Goal: Task Accomplishment & Management: Manage account settings

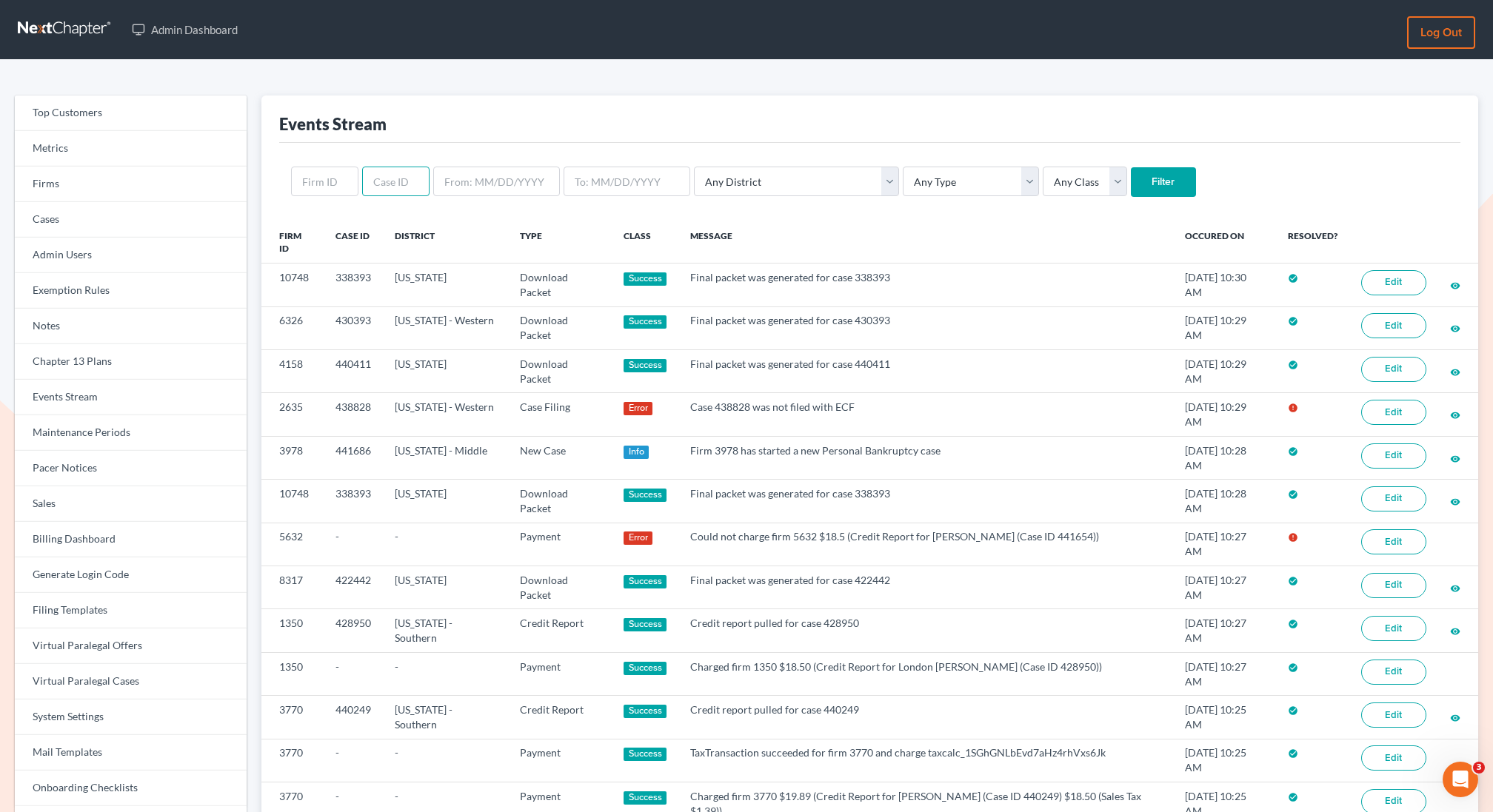
click at [385, 173] on input "text" at bounding box center [396, 181] width 67 height 30
type input "440826"
click at [1131, 167] on input "Filter" at bounding box center [1163, 182] width 65 height 30
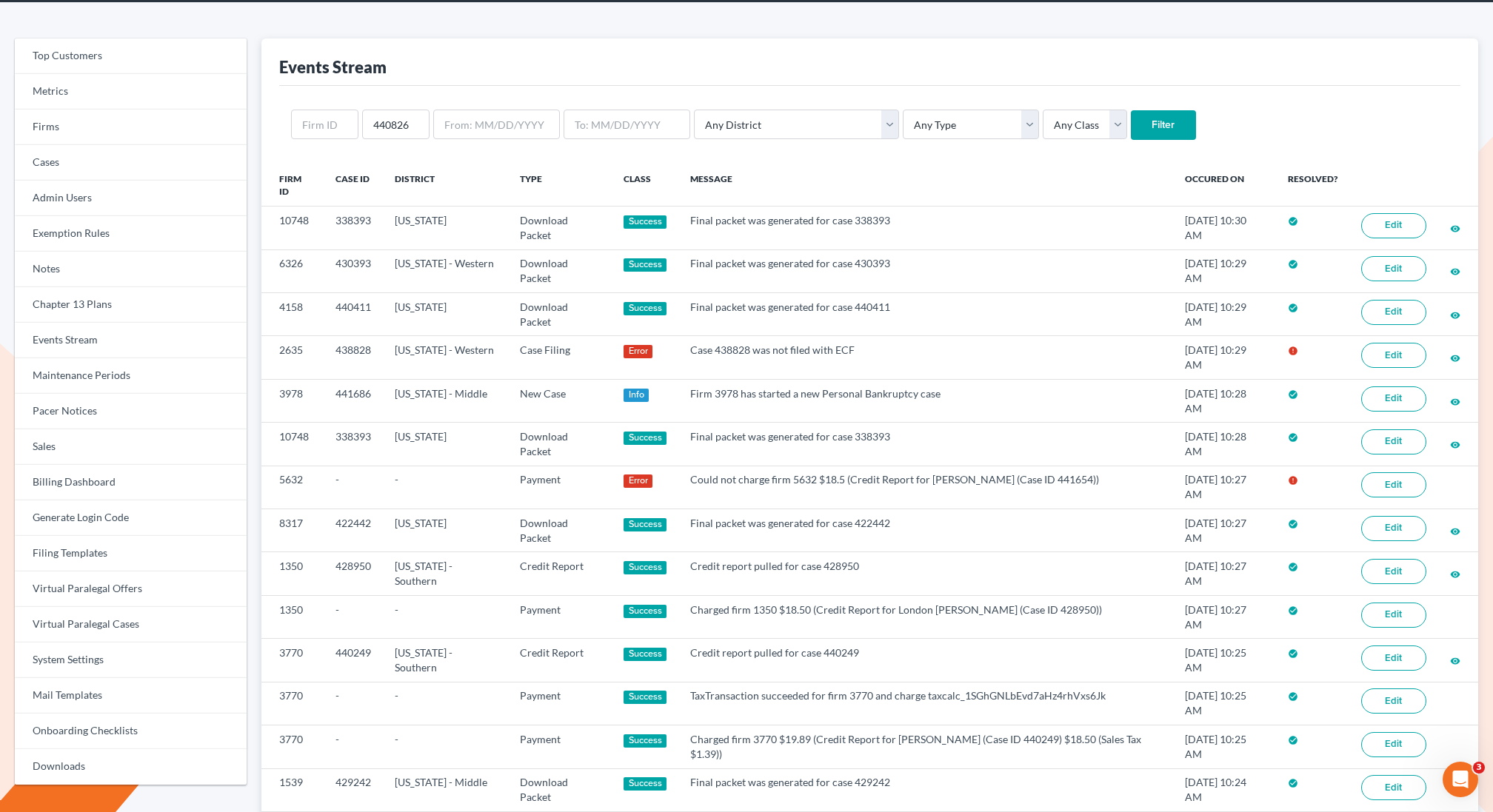
scroll to position [52, 0]
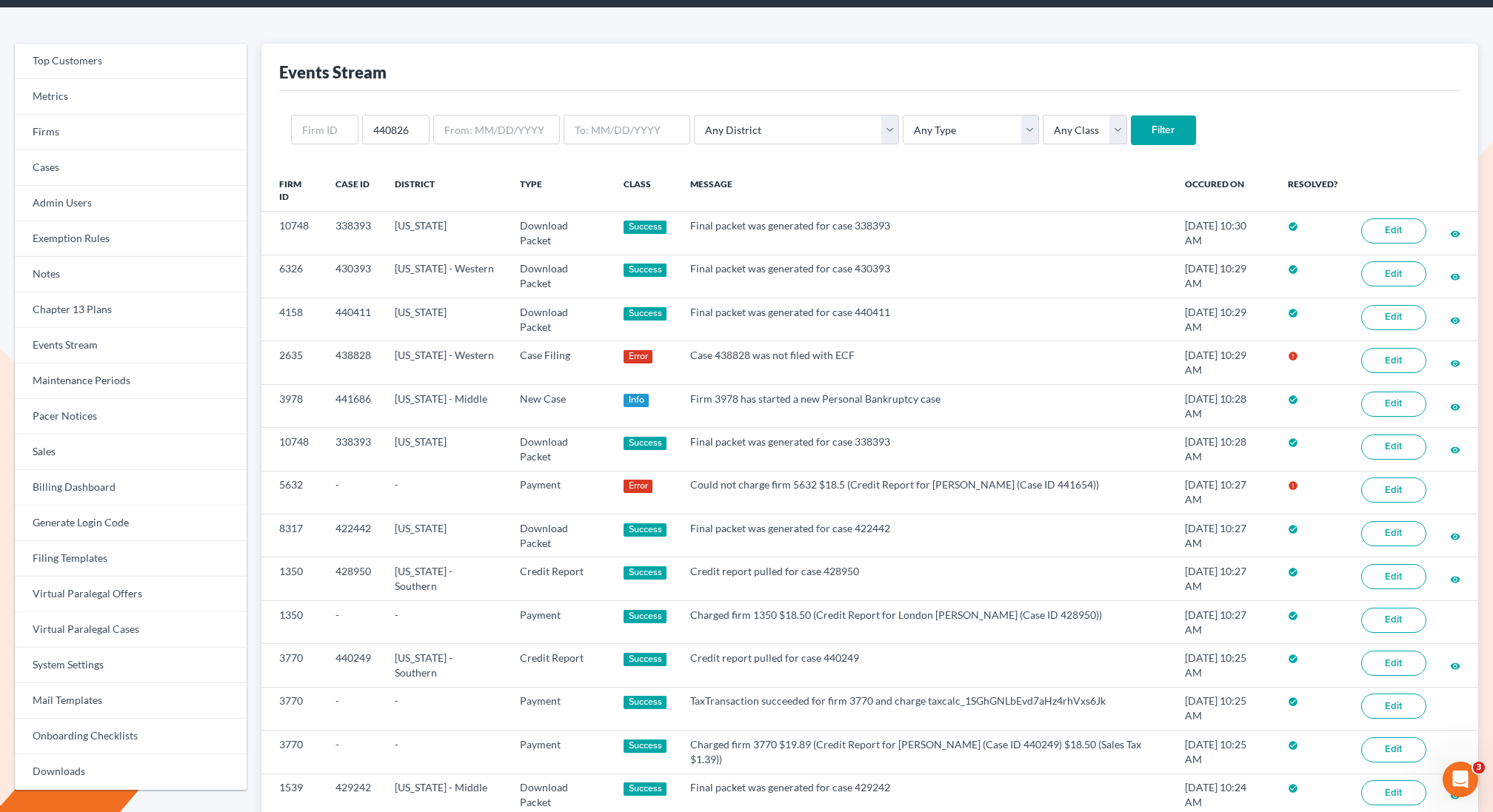
click at [1131, 141] on input "Filter" at bounding box center [1163, 130] width 65 height 30
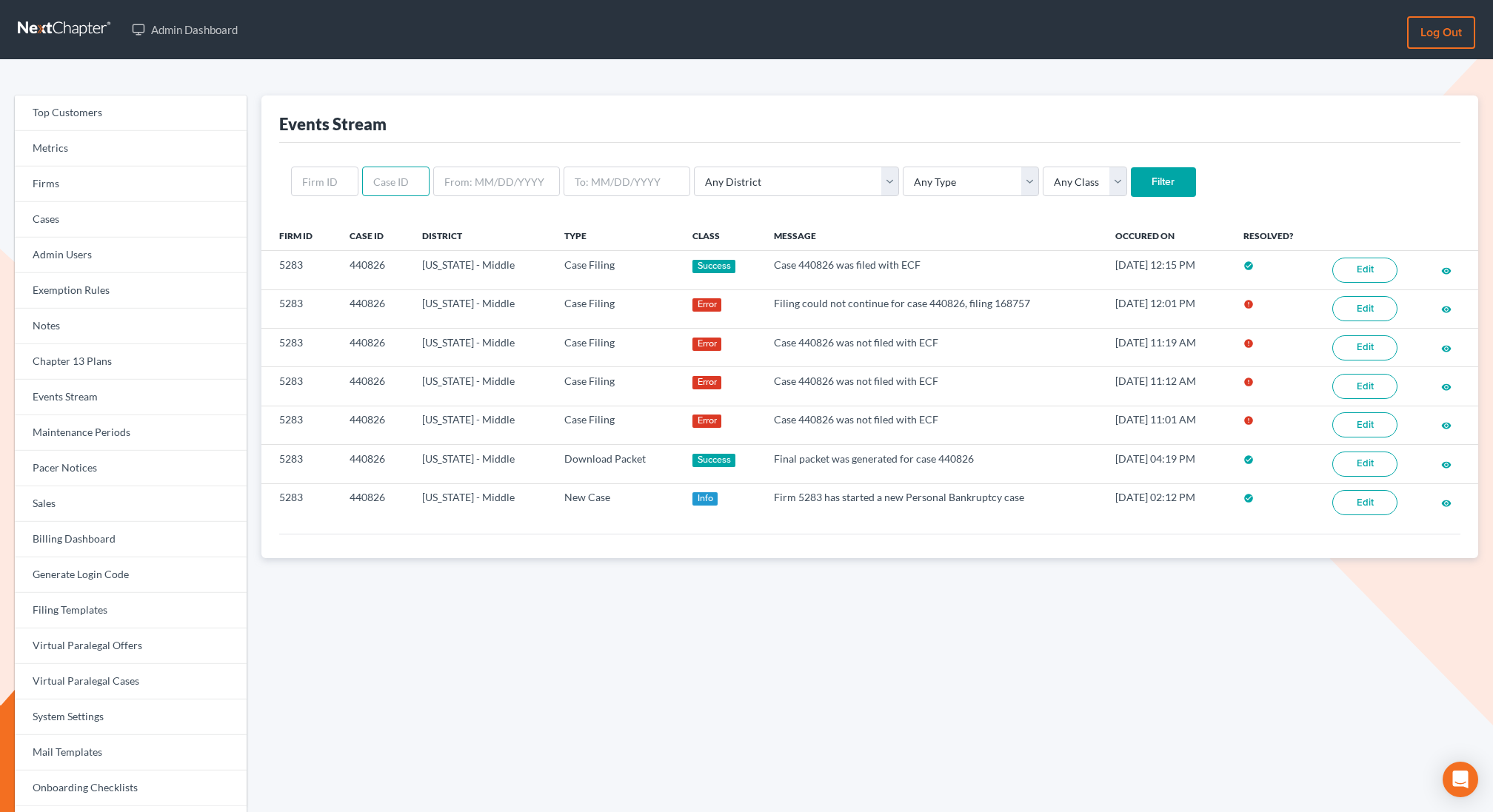
drag, startPoint x: 408, startPoint y: 183, endPoint x: 396, endPoint y: 181, distance: 12.2
click at [396, 181] on input "text" at bounding box center [396, 181] width 67 height 30
click at [326, 232] on th "Firm ID" at bounding box center [300, 236] width 77 height 30
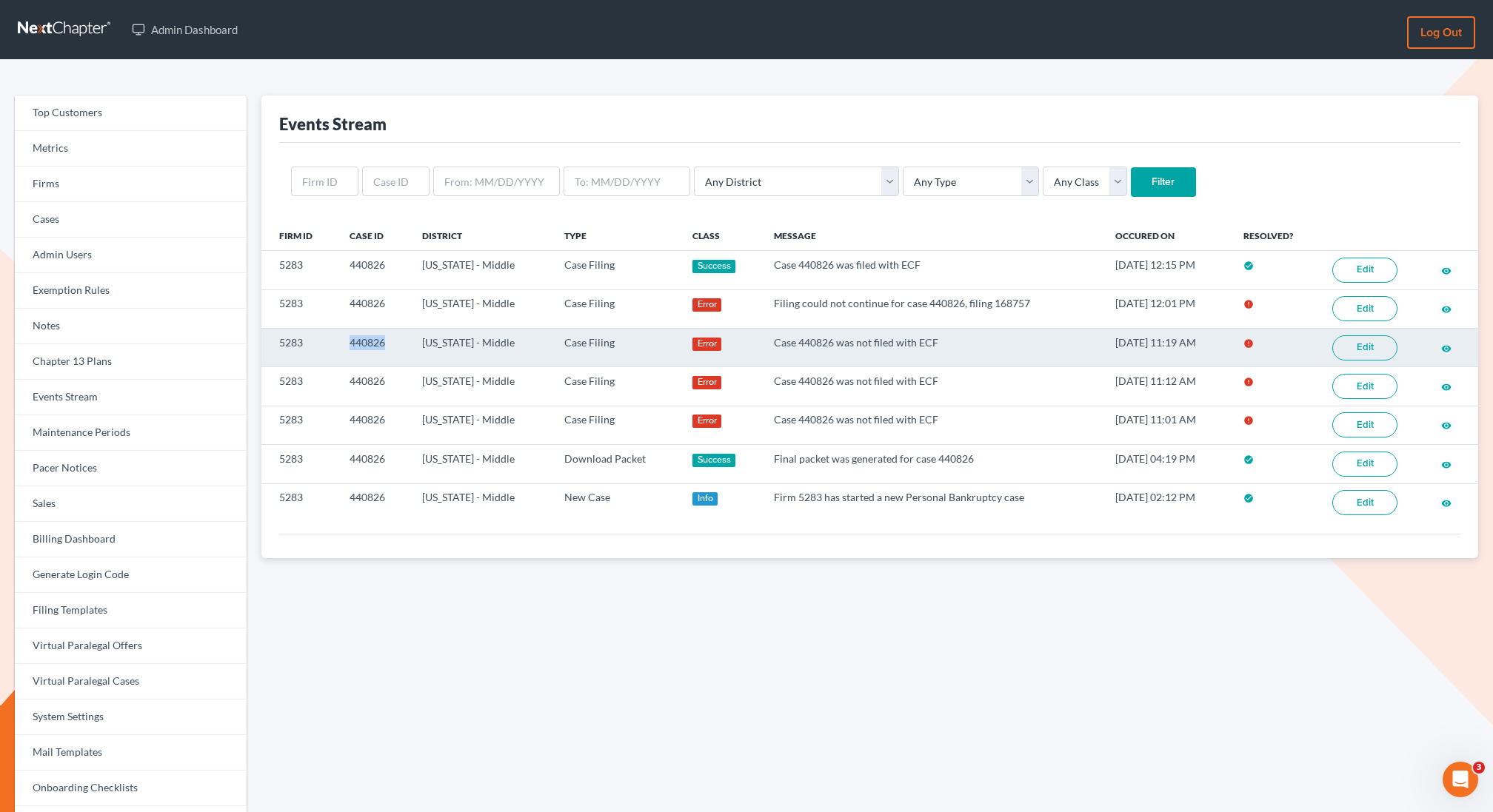
drag, startPoint x: 396, startPoint y: 349, endPoint x: 340, endPoint y: 338, distance: 57.1
click at [340, 338] on td "440826" at bounding box center [373, 347] width 73 height 38
copy td "440826"
click at [1375, 345] on link "Edit" at bounding box center [1364, 348] width 65 height 25
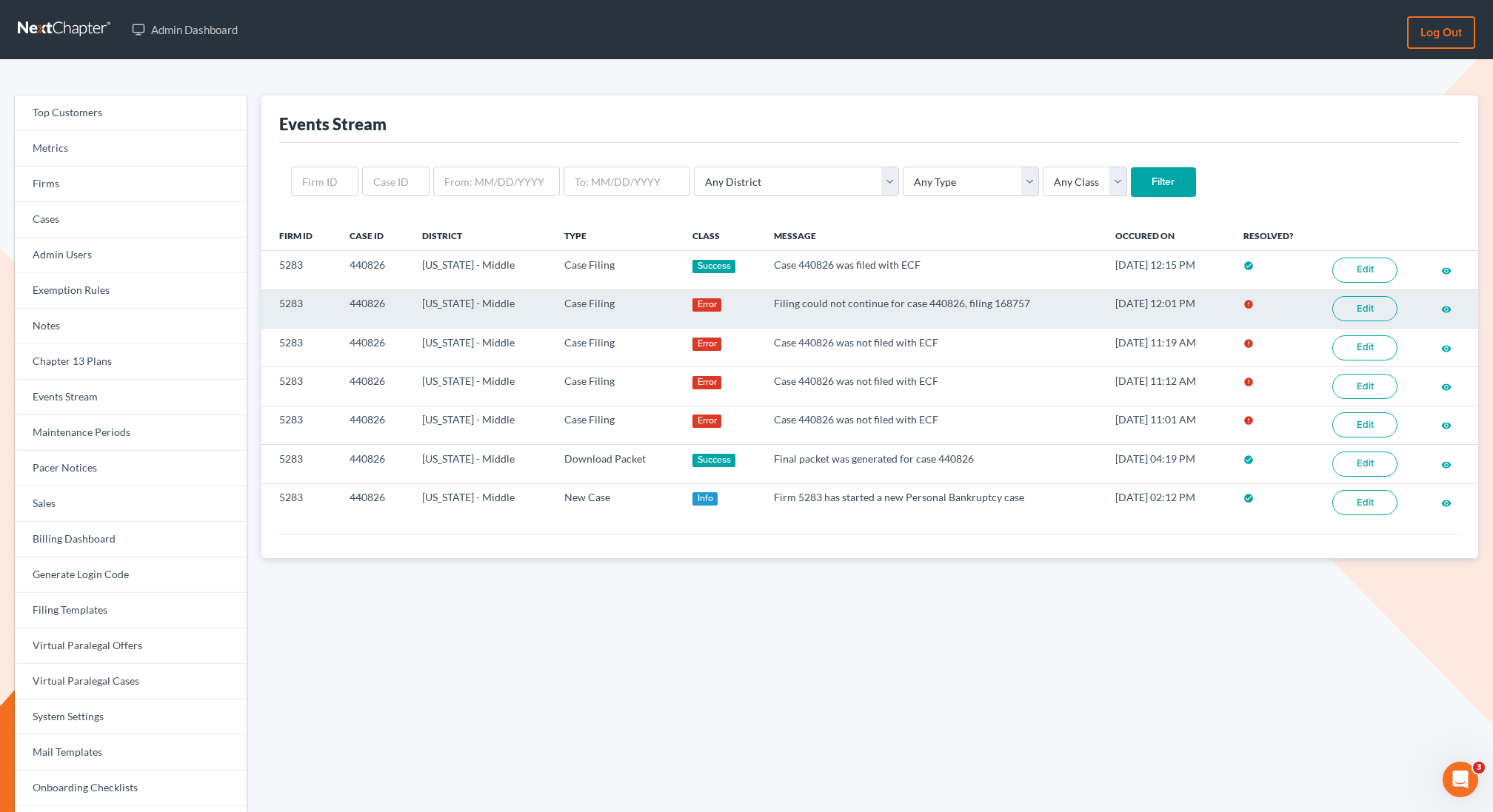
click at [1360, 305] on link "Edit" at bounding box center [1364, 308] width 65 height 25
click at [1366, 314] on link "Edit" at bounding box center [1364, 308] width 65 height 25
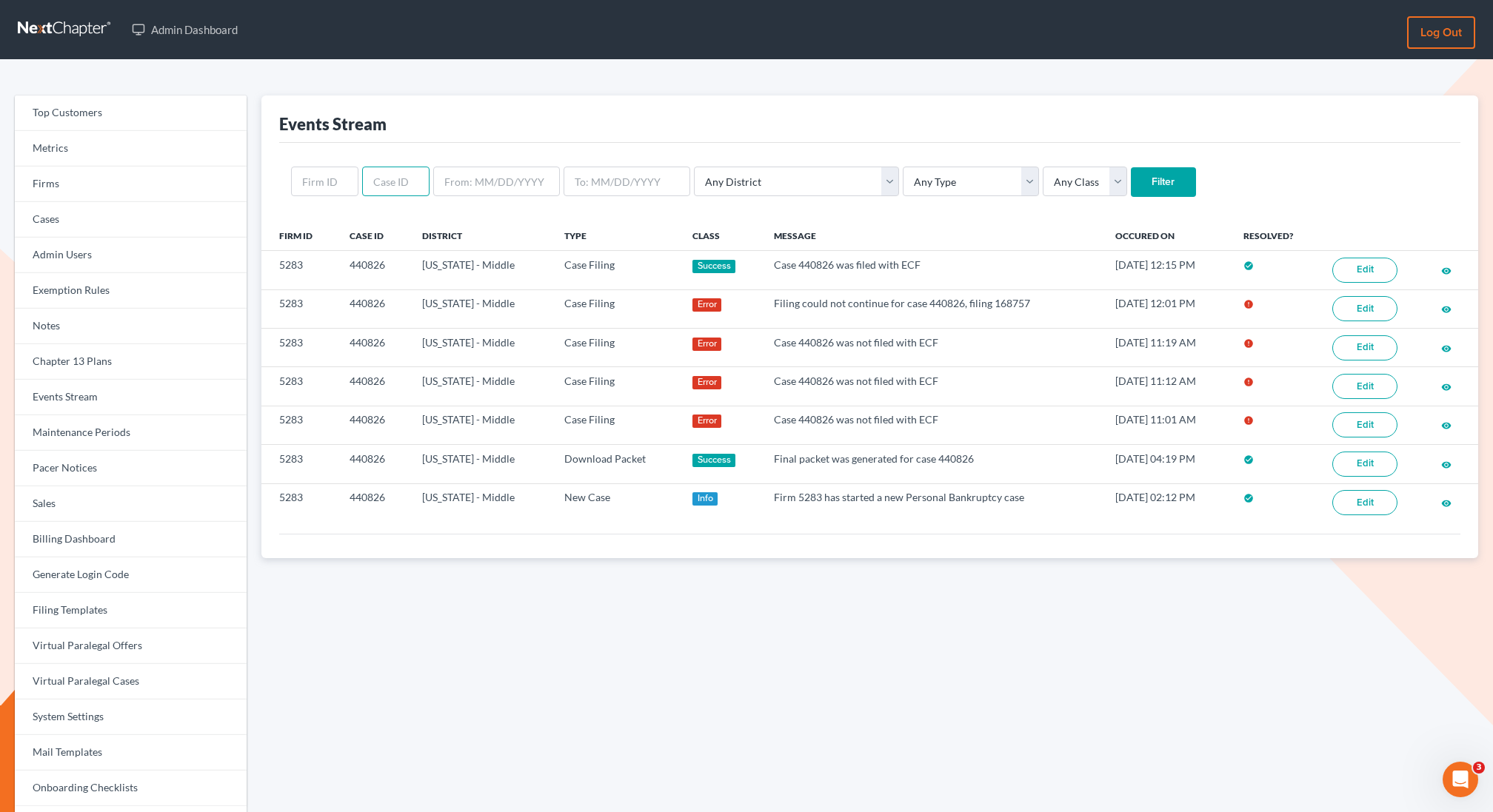
click at [398, 183] on input "text" at bounding box center [396, 181] width 67 height 30
paste input "341953"
type input "341953"
click at [1131, 167] on input "Filter" at bounding box center [1163, 182] width 65 height 30
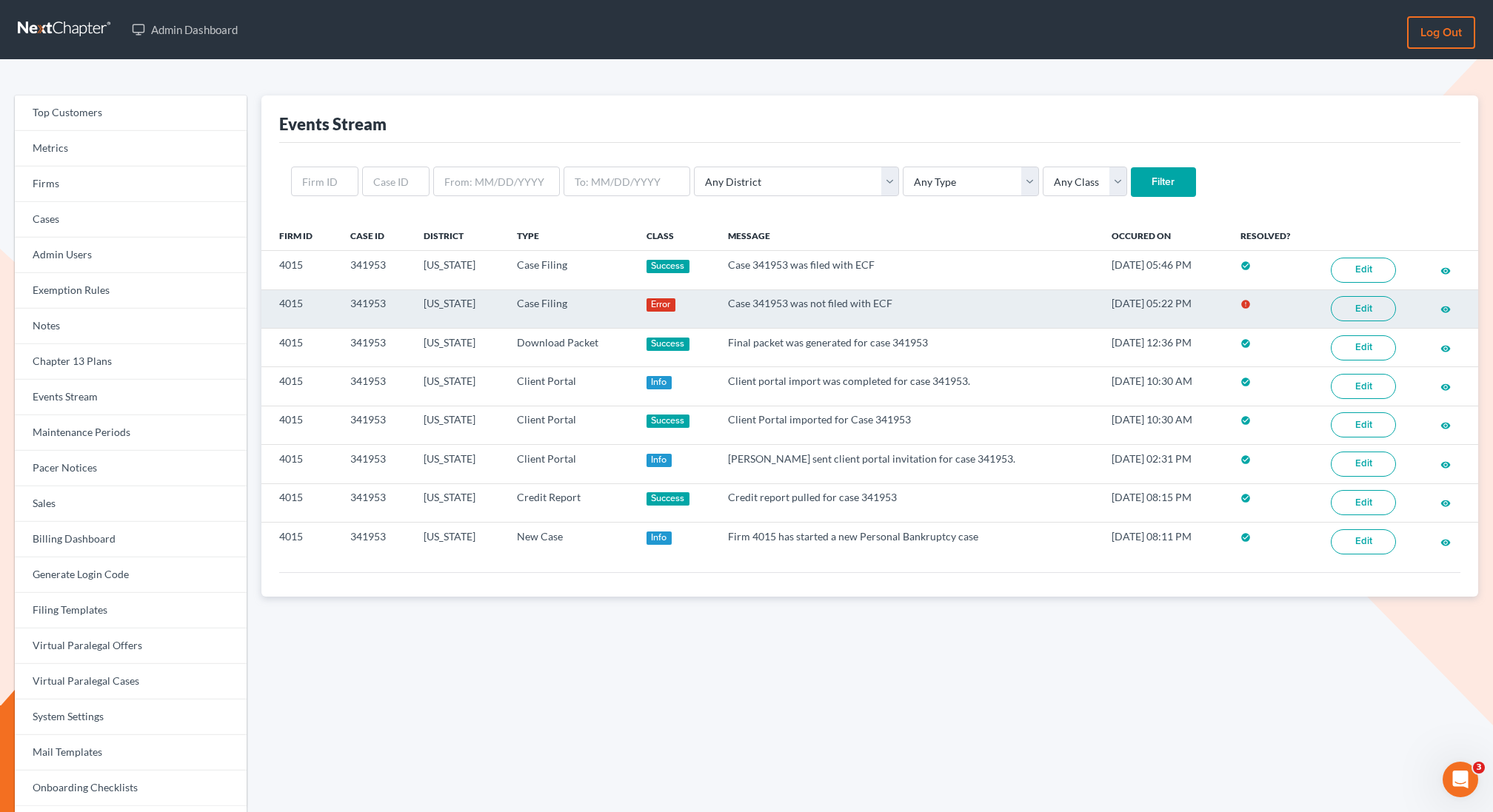
click at [1357, 306] on link "Edit" at bounding box center [1363, 308] width 65 height 25
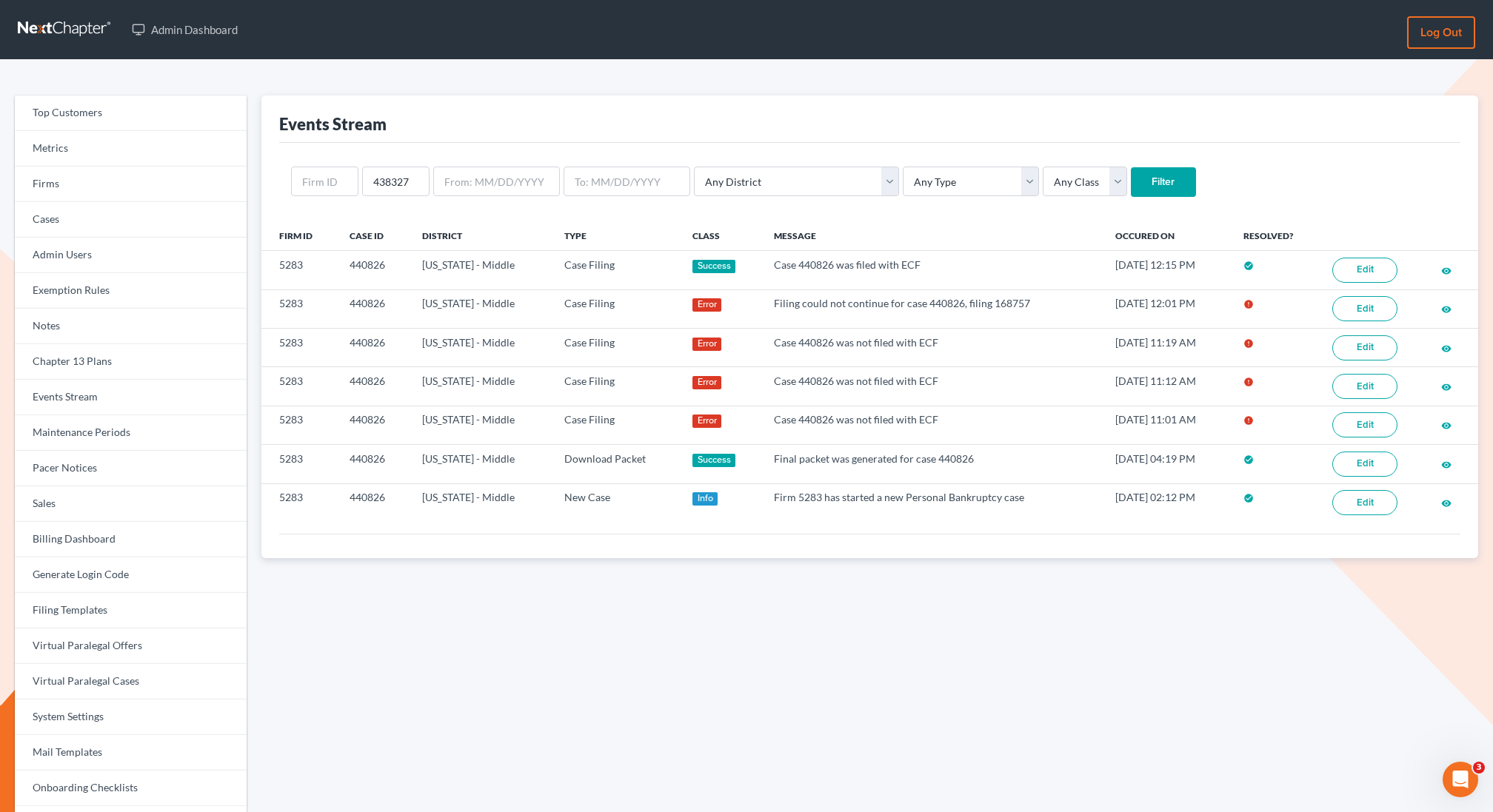
click at [1131, 175] on input "Filter" at bounding box center [1163, 182] width 65 height 30
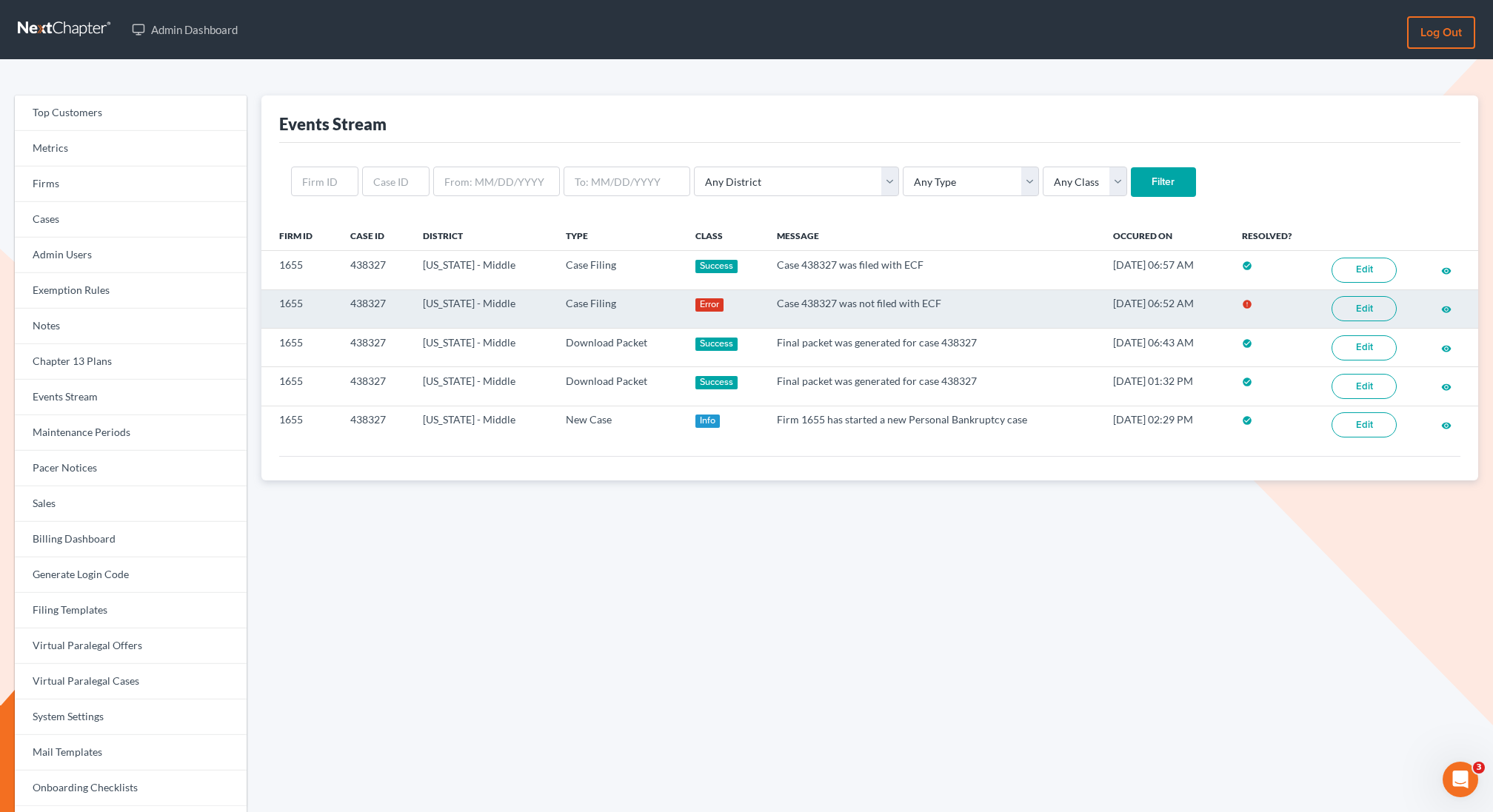
click at [1367, 305] on link "Edit" at bounding box center [1363, 308] width 65 height 25
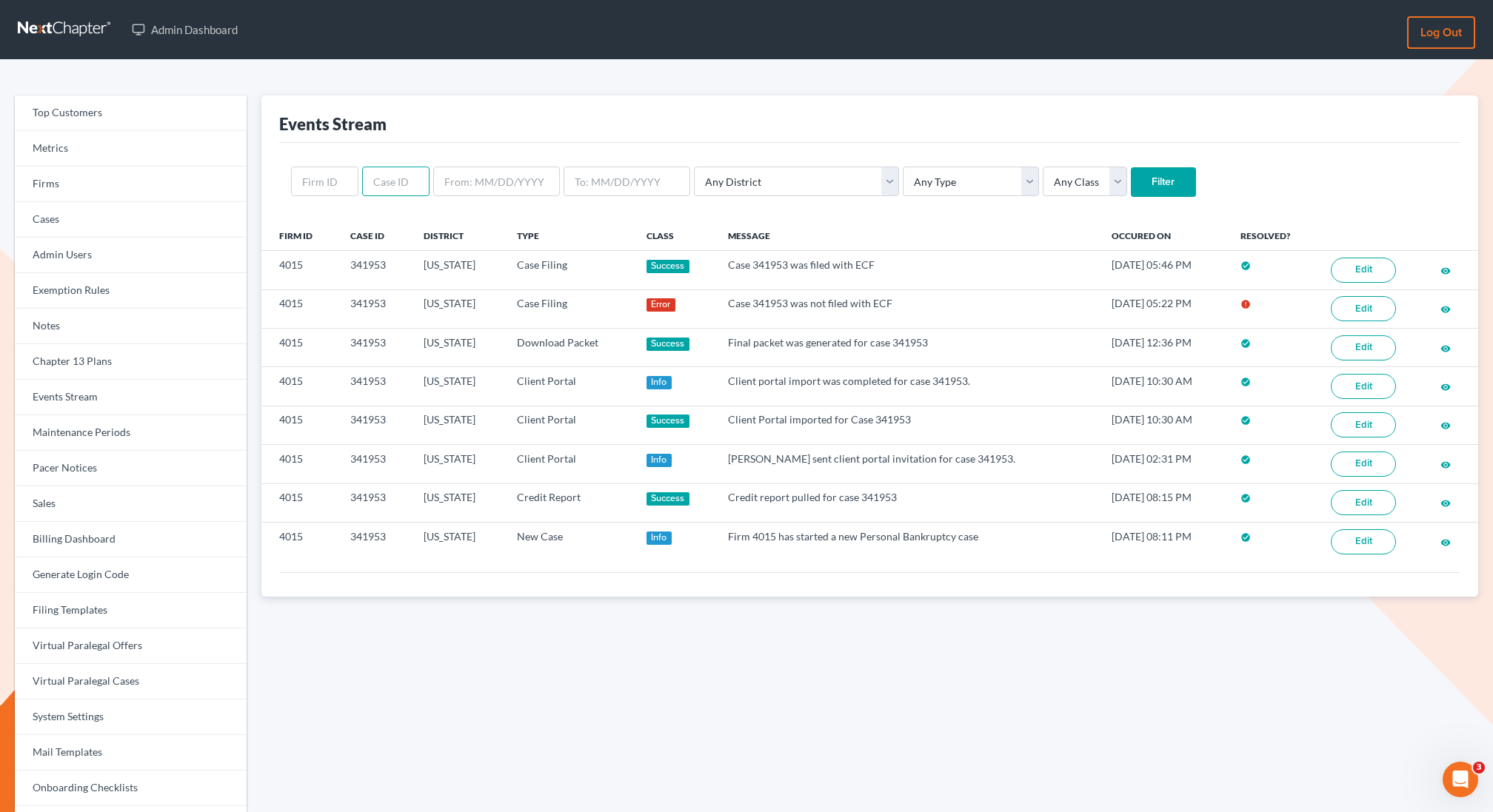
click at [380, 182] on input "text" at bounding box center [396, 181] width 67 height 30
paste input "341953"
type input "341953"
click at [1131, 167] on input "Filter" at bounding box center [1163, 182] width 65 height 30
click at [388, 186] on input "text" at bounding box center [396, 181] width 67 height 30
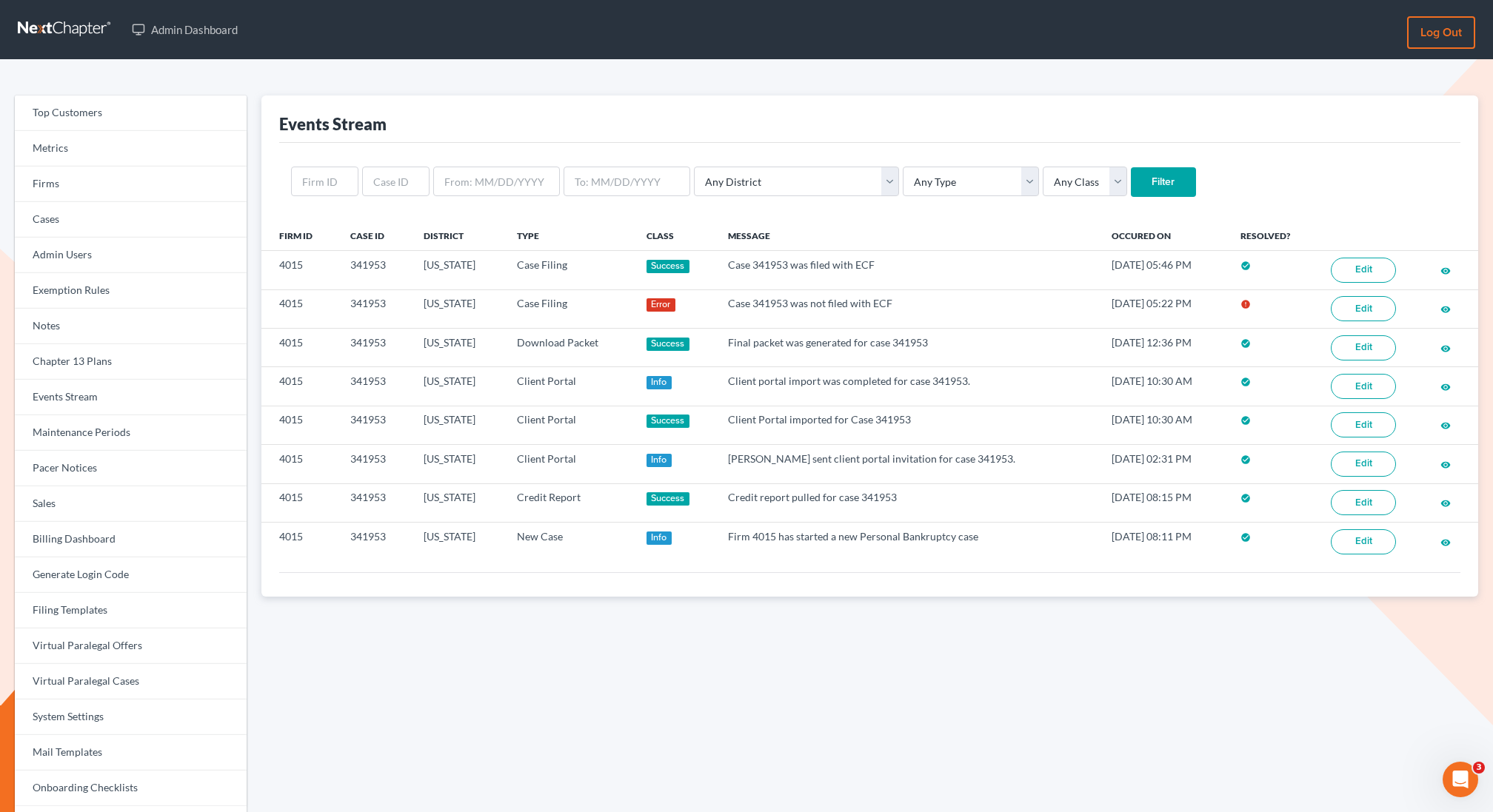
click at [1238, 160] on div "Any District Alabama - Middle Alabama - Northern Alabama - Southern Alaska Ariz…" at bounding box center [869, 182] width 1181 height 78
click at [372, 180] on input "text" at bounding box center [396, 181] width 67 height 30
paste input "315267"
type input "315267"
click at [1131, 167] on input "Filter" at bounding box center [1163, 182] width 65 height 30
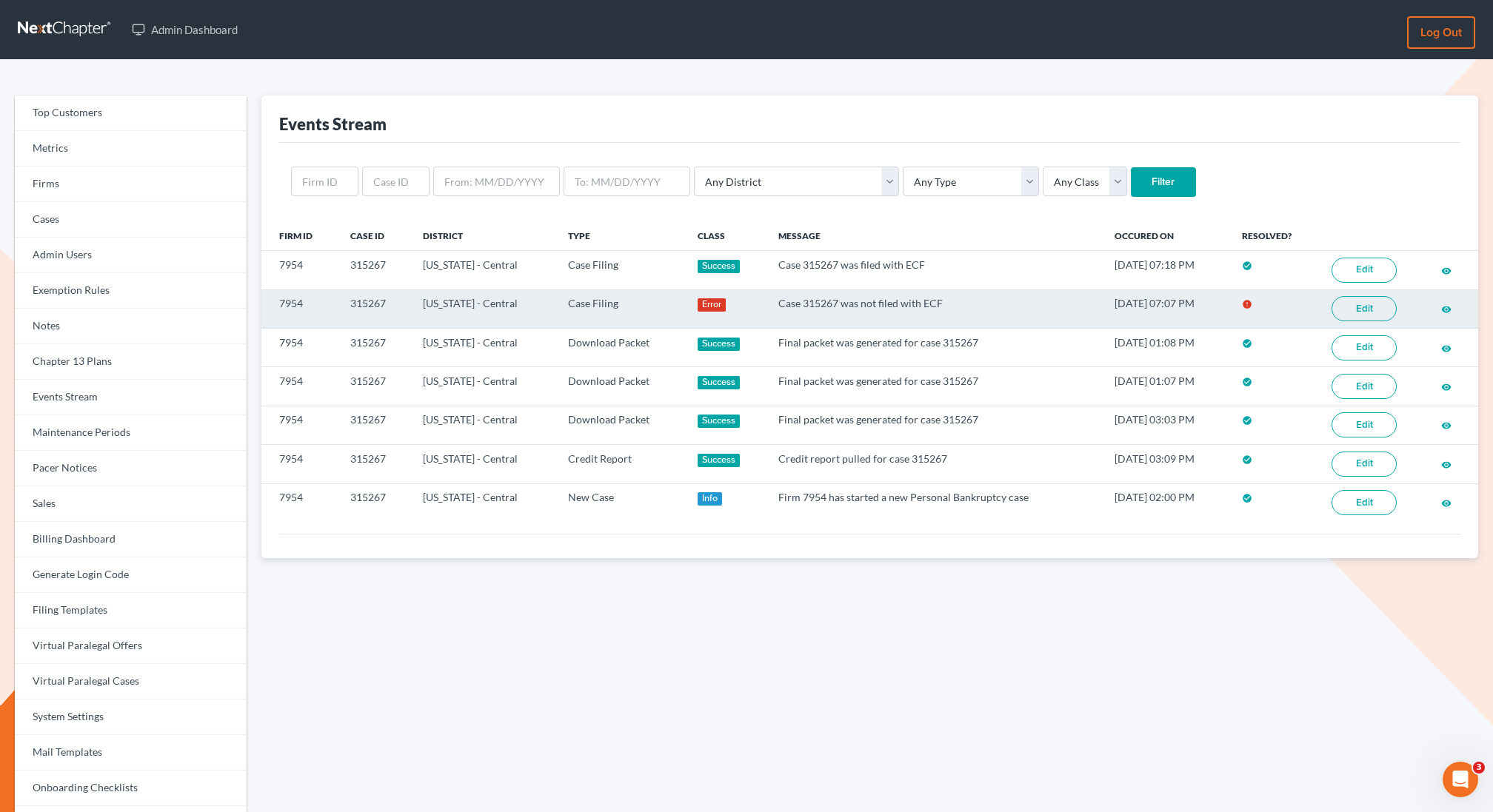
click at [1377, 309] on link "Edit" at bounding box center [1363, 308] width 65 height 25
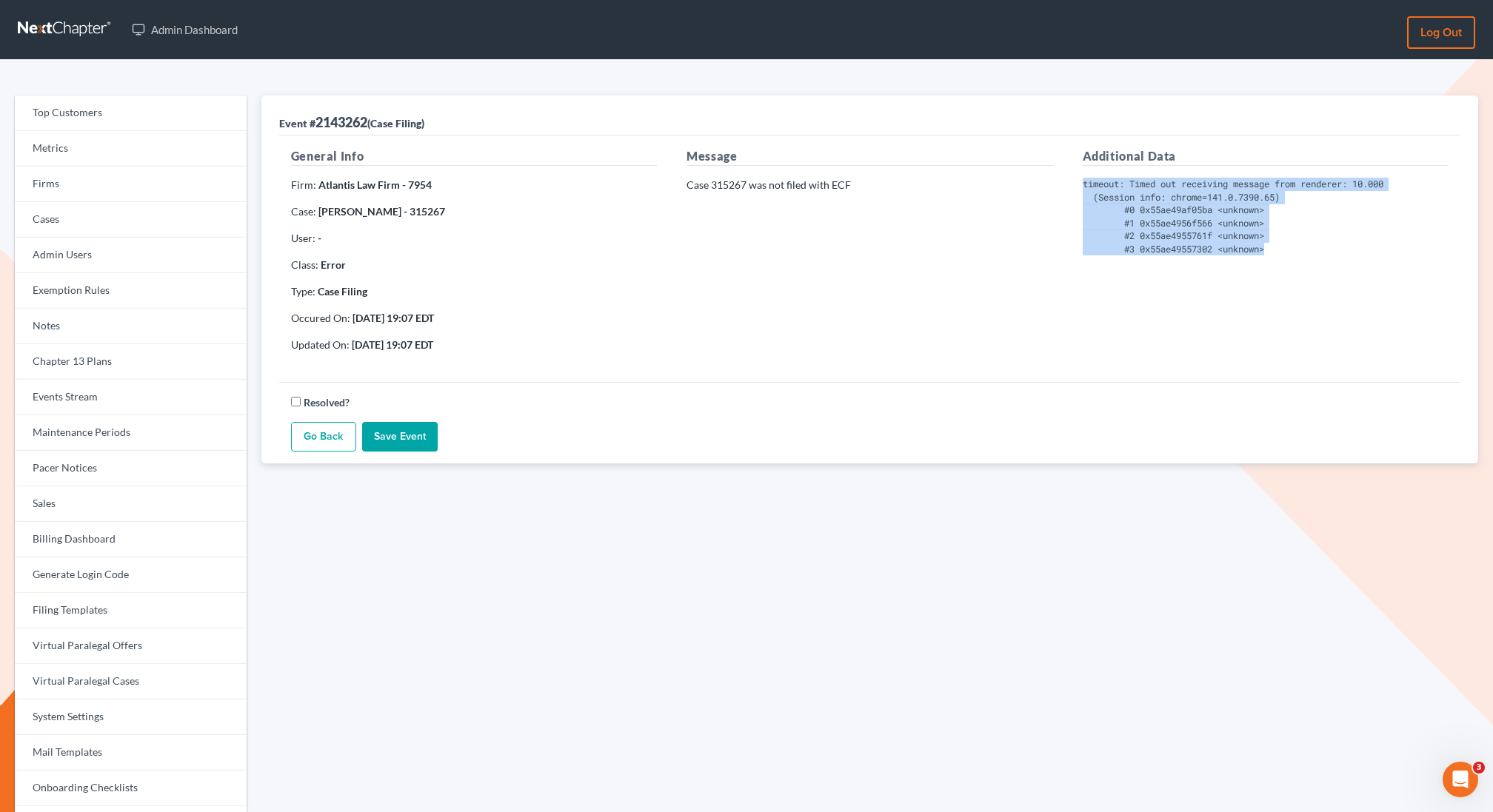
drag, startPoint x: 1282, startPoint y: 249, endPoint x: 1071, endPoint y: 183, distance: 221.1
click at [1071, 183] on div "Additional Data timeout: Timed out receiving message from renderer: 10.000 (Ses…" at bounding box center [1265, 256] width 395 height 217
copy pre "timeout: Timed out receiving message from renderer: 10.000 (Session info: chrom…"
click at [91, 691] on link "Virtual Paralegal Cases" at bounding box center [130, 682] width 232 height 36
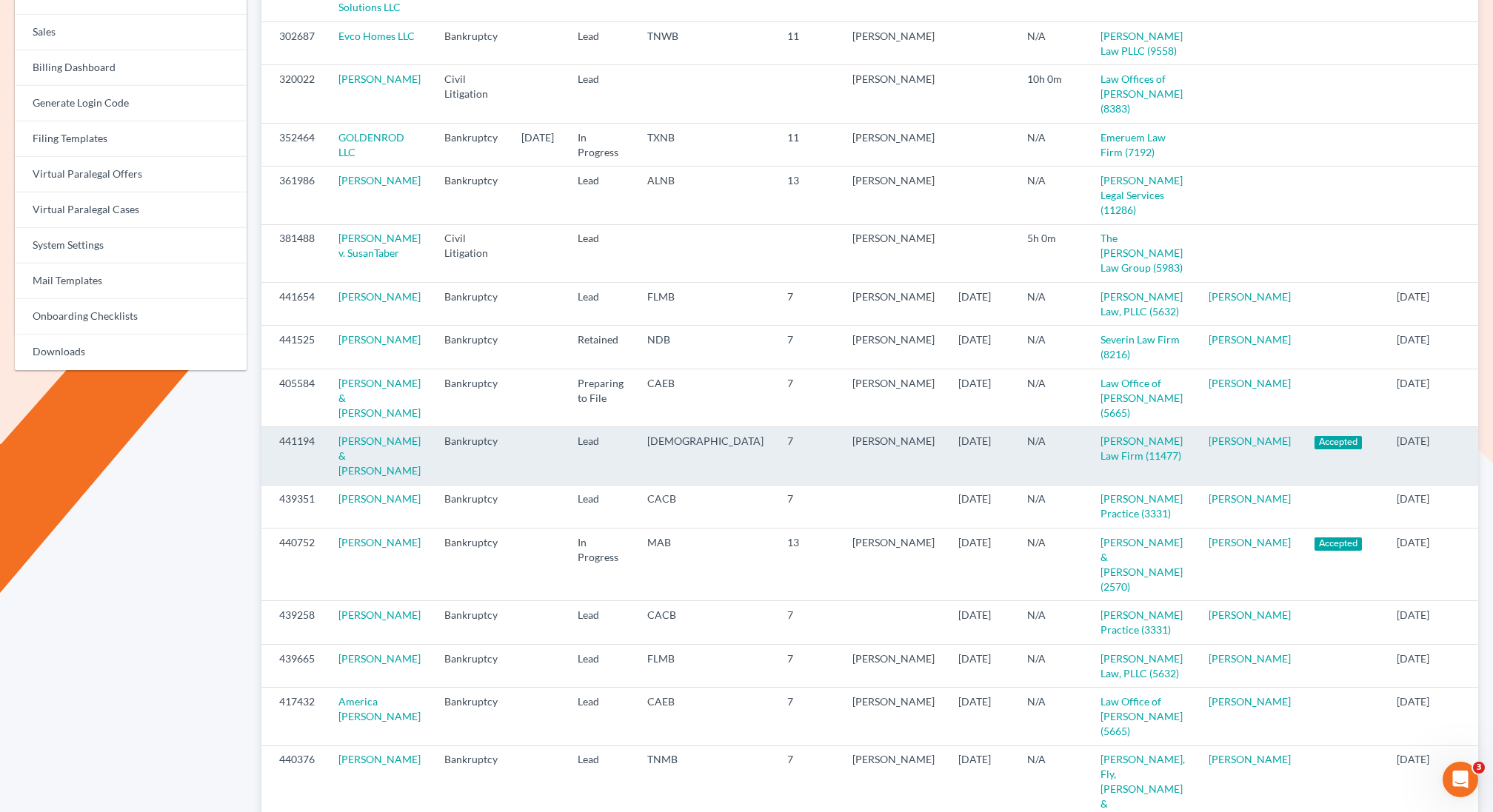
scroll to position [483, 0]
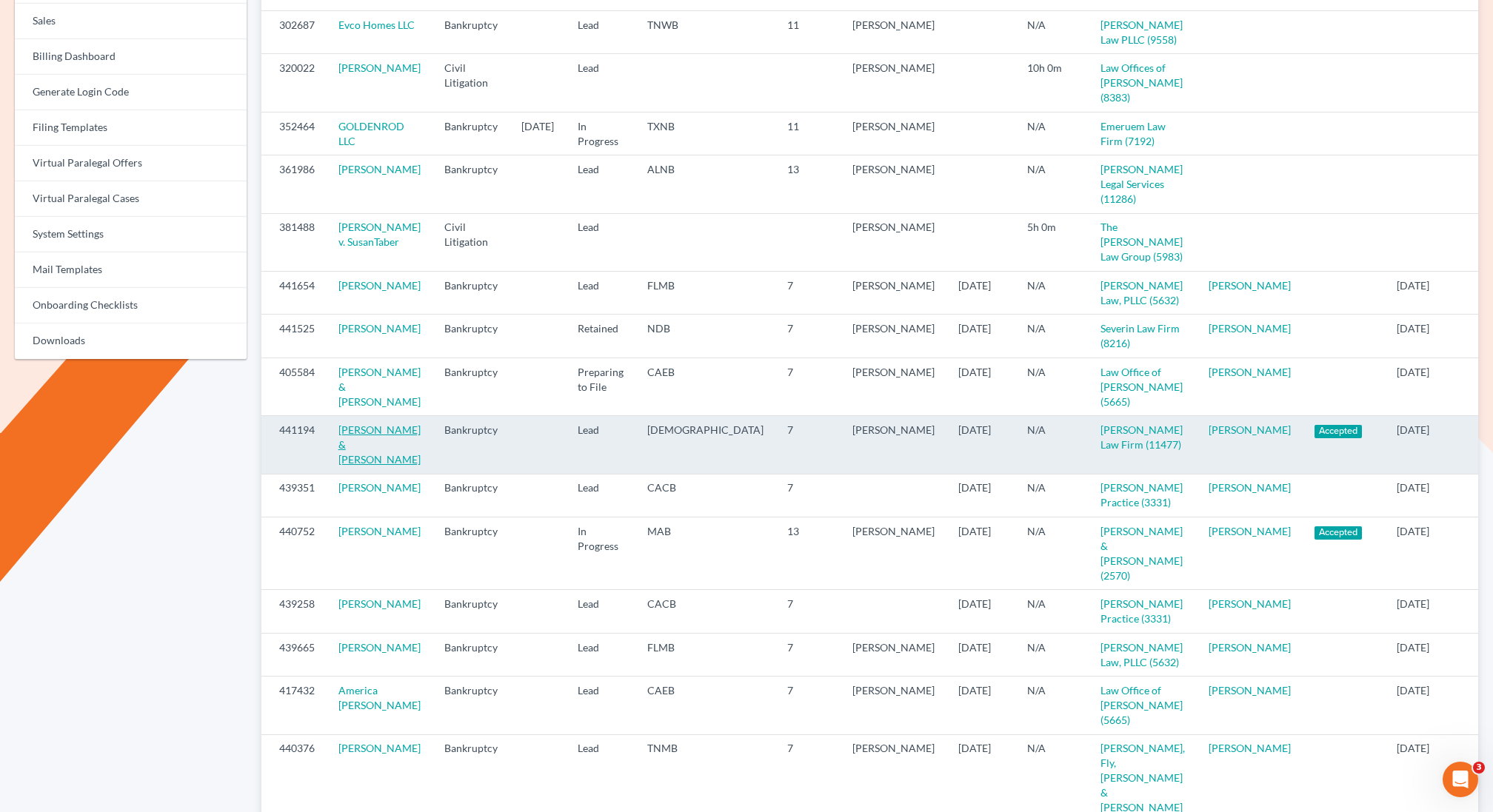
click at [394, 465] on link "[PERSON_NAME] & [PERSON_NAME]" at bounding box center [379, 444] width 82 height 42
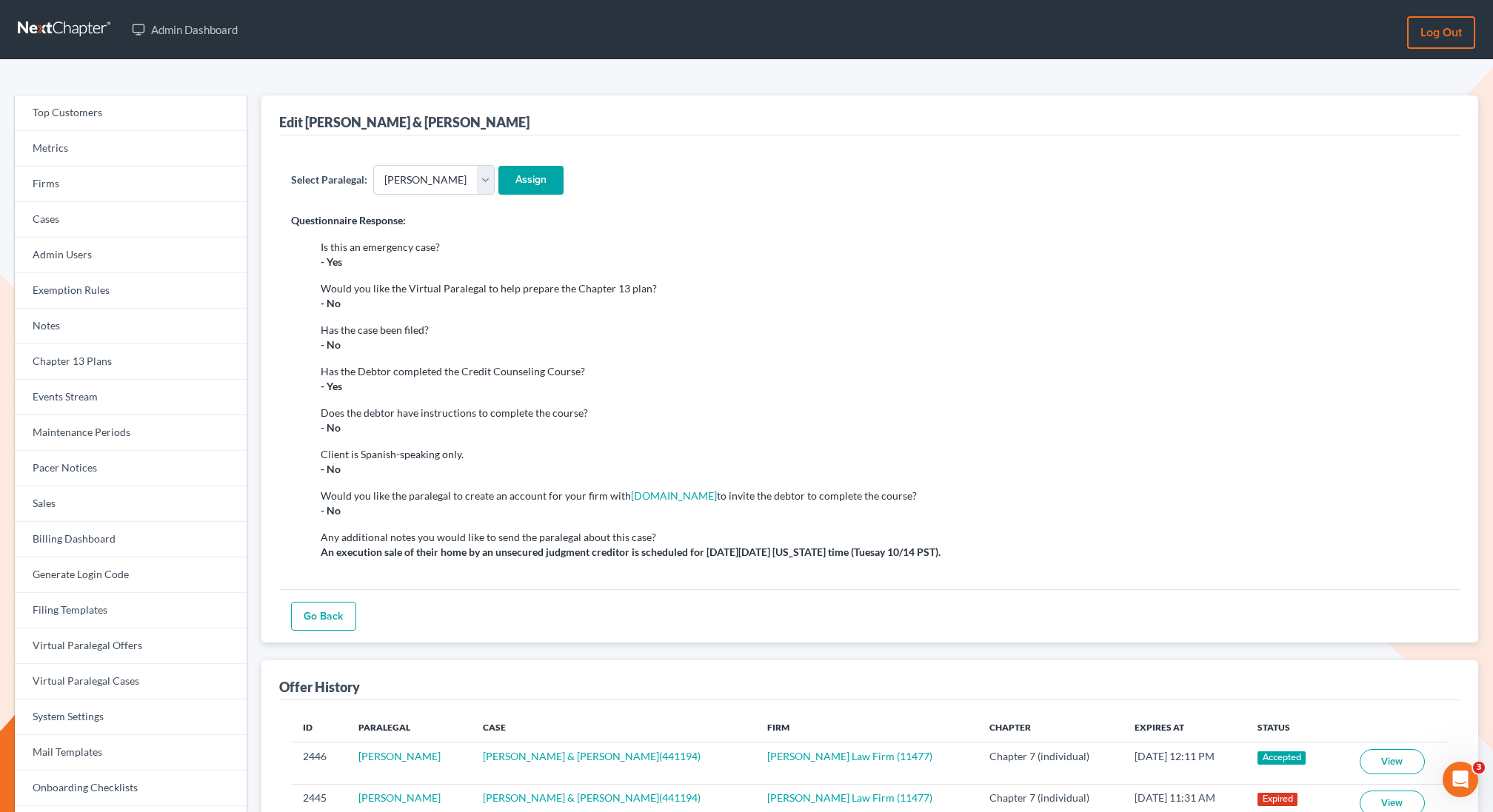
click at [427, 198] on div "Select Paralegal: - Select - [PERSON_NAME] [PERSON_NAME] [PERSON_NAME] [PERSON_…" at bounding box center [869, 362] width 1181 height 454
click at [433, 182] on select "- Select - [PERSON_NAME] [PERSON_NAME] [PERSON_NAME] [PERSON_NAME] [PERSON_NAME…" at bounding box center [434, 180] width 122 height 30
select select "5775"
click at [373, 165] on select "- Select - [PERSON_NAME] [PERSON_NAME] [PERSON_NAME] [PERSON_NAME] [PERSON_NAME…" at bounding box center [434, 180] width 122 height 30
click at [543, 187] on input "Assign" at bounding box center [530, 180] width 65 height 30
